Goal: Information Seeking & Learning: Learn about a topic

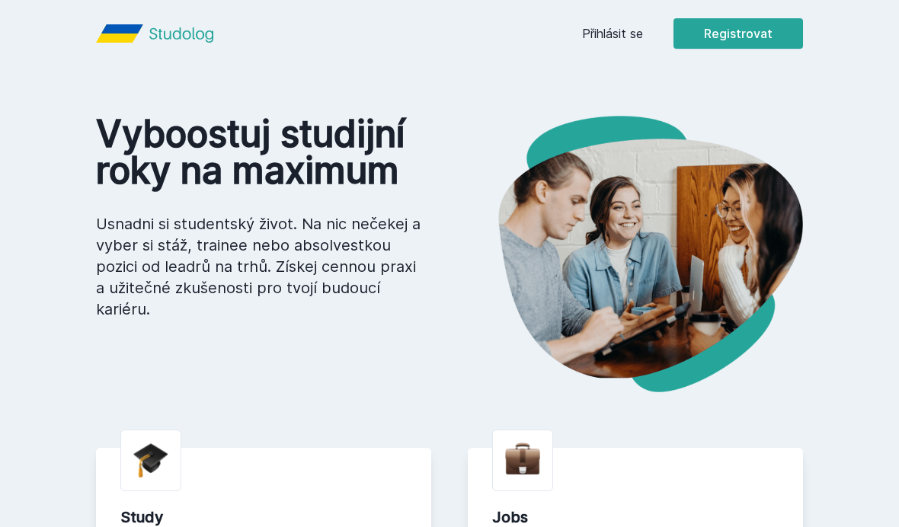
click at [637, 30] on link "Přihlásit se" at bounding box center [612, 33] width 61 height 18
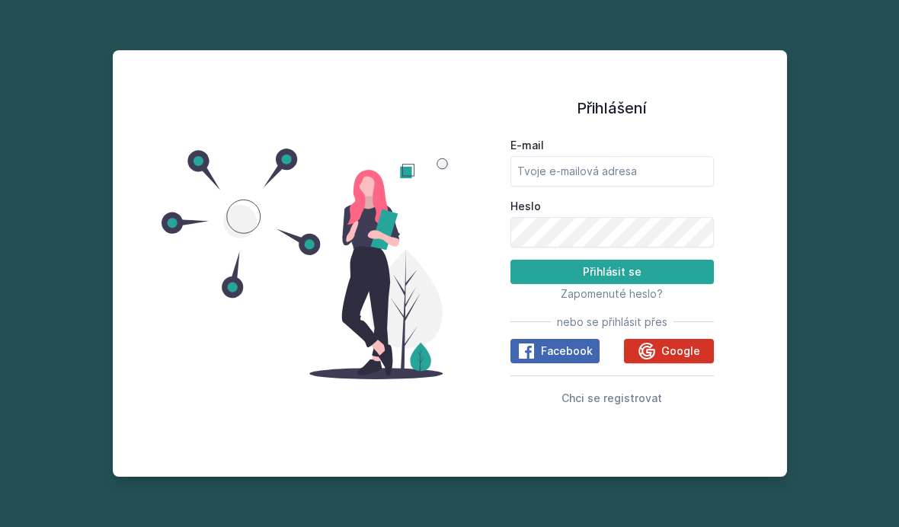
click at [694, 363] on button "Google" at bounding box center [668, 351] width 89 height 24
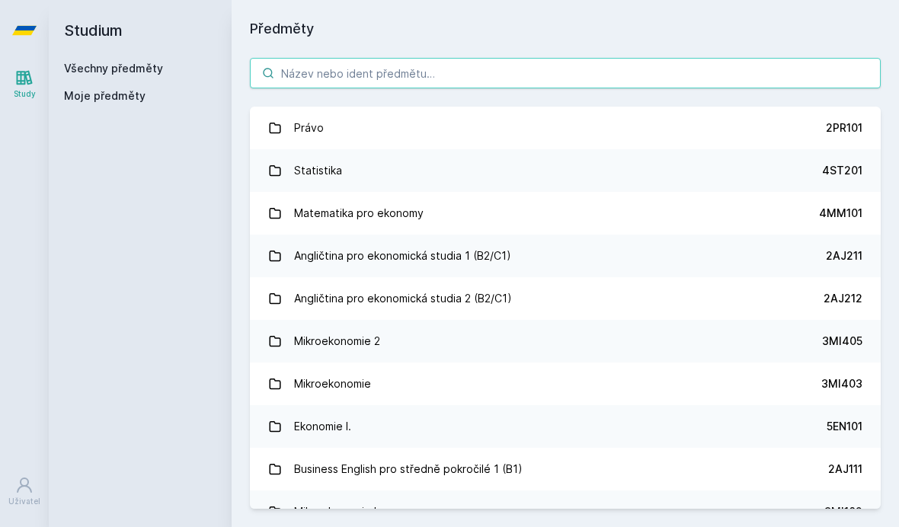
click at [357, 80] on input "search" at bounding box center [565, 73] width 631 height 30
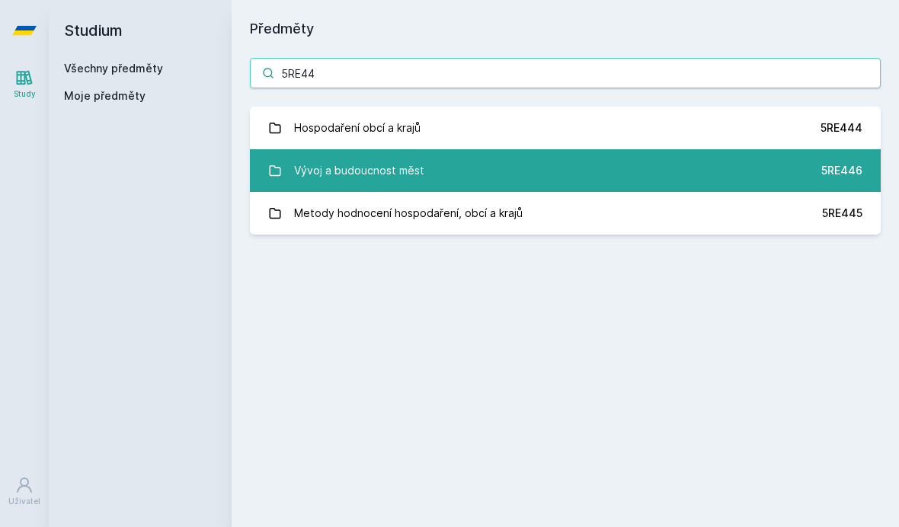
type input "5RE44"
click at [431, 171] on link "Vývoj a budoucnost měst 5RE446" at bounding box center [565, 170] width 631 height 43
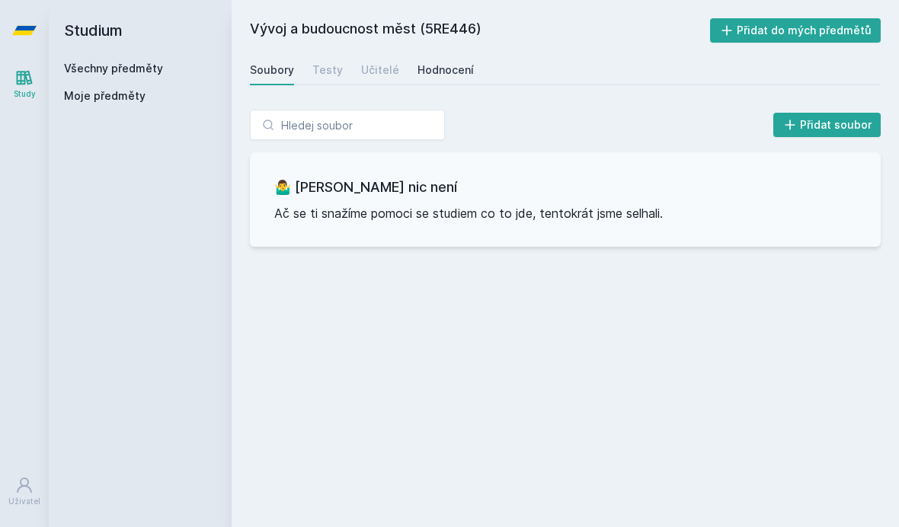
click at [417, 69] on div "Hodnocení" at bounding box center [445, 69] width 56 height 15
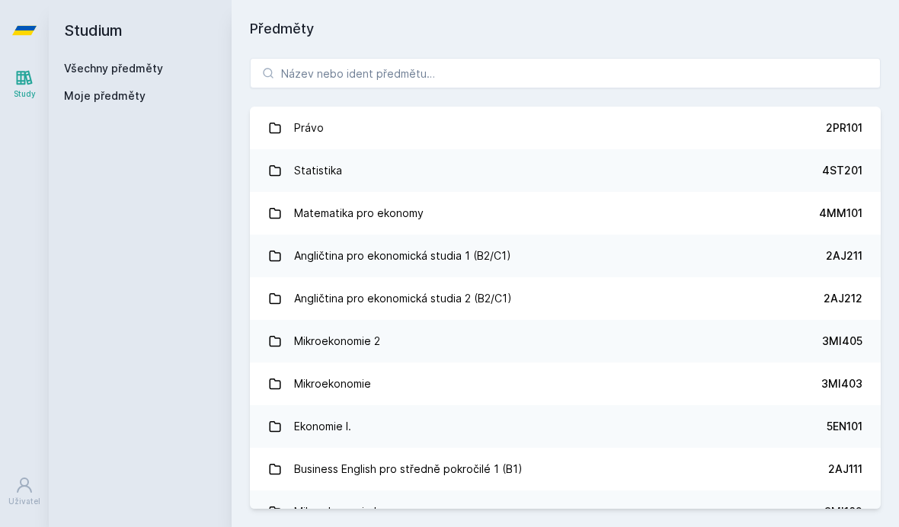
click at [432, 88] on div "Právo 2PR101 Statistika 4ST201 Matematika pro ekonomy 4MM101 Angličtina pro eko…" at bounding box center [564, 283] width 667 height 487
click at [429, 78] on input "search" at bounding box center [565, 73] width 631 height 30
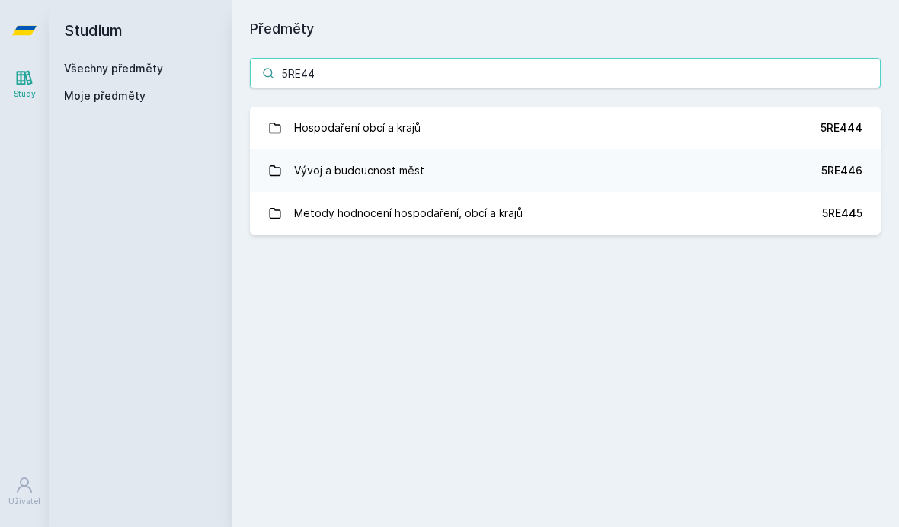
type input "5RE444"
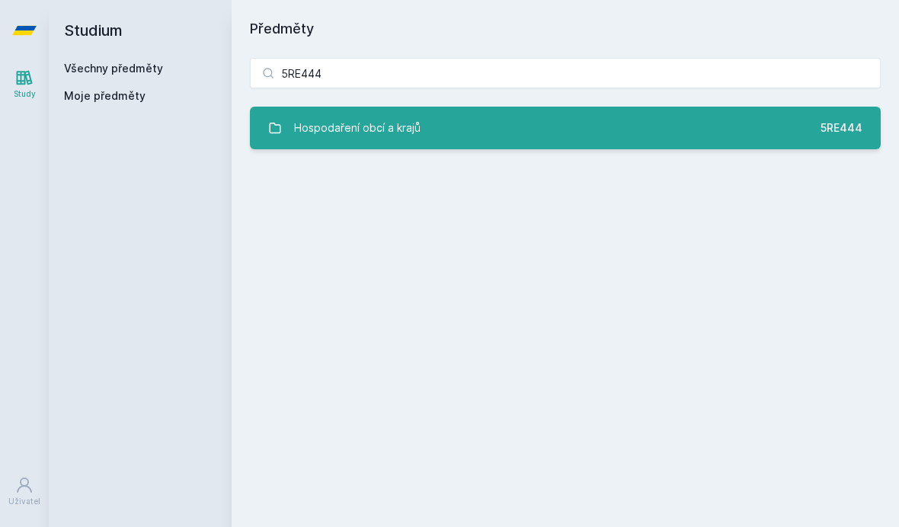
click at [435, 118] on link "Hospodaření obcí a krajů 5RE444" at bounding box center [565, 128] width 631 height 43
